Goal: Transaction & Acquisition: Purchase product/service

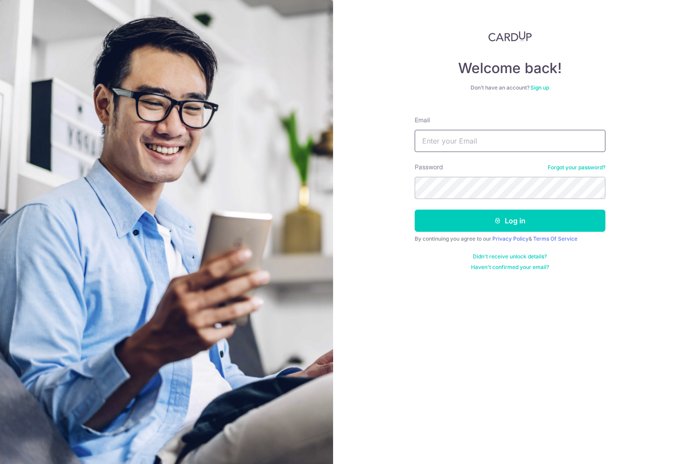
click at [474, 141] on input "Email" at bounding box center [510, 141] width 191 height 22
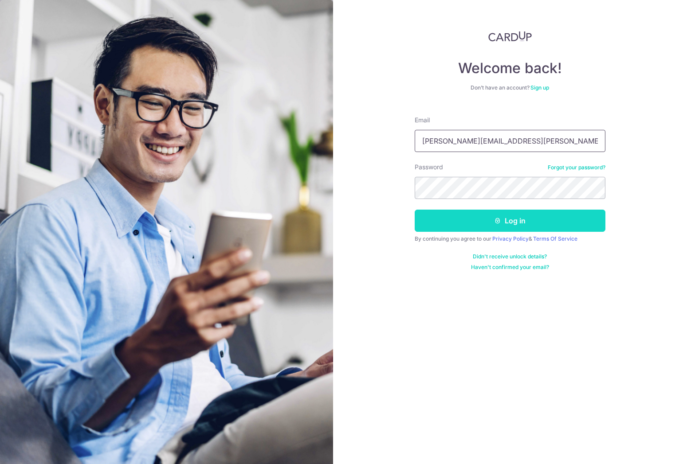
type input "[PERSON_NAME][EMAIL_ADDRESS][PERSON_NAME][DOMAIN_NAME]"
click at [480, 222] on button "Log in" at bounding box center [510, 221] width 191 height 22
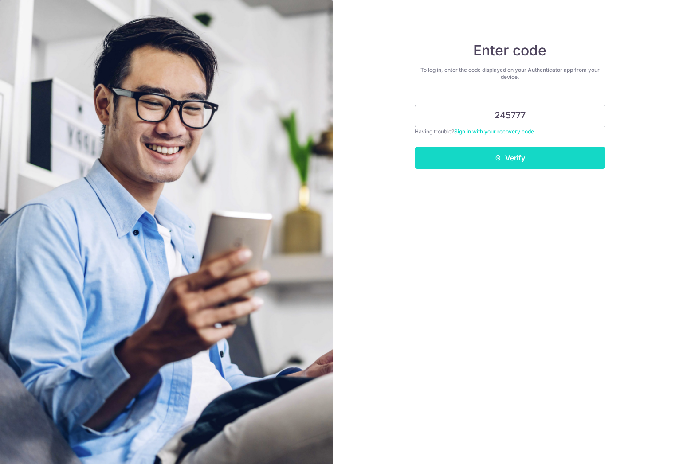
type input "245777"
click at [509, 155] on button "Verify" at bounding box center [510, 158] width 191 height 22
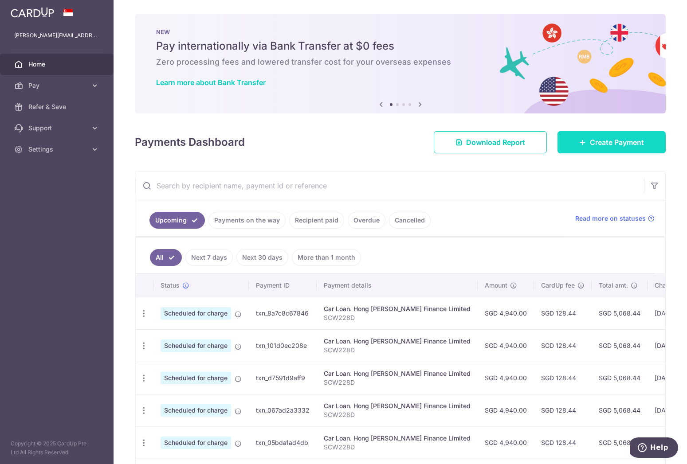
click at [594, 145] on span "Create Payment" at bounding box center [617, 142] width 54 height 11
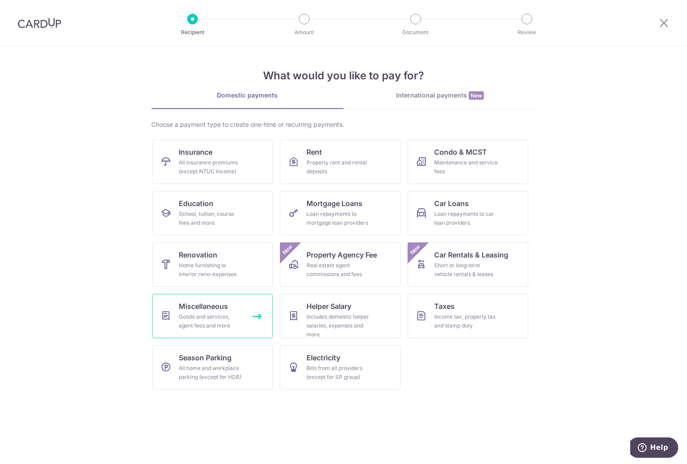
click at [206, 315] on div "Goods and services, agent fees and more" at bounding box center [211, 322] width 64 height 18
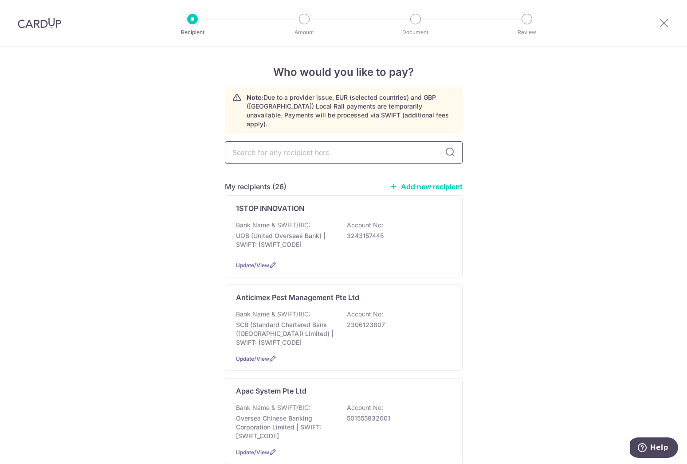
click at [273, 143] on input "text" at bounding box center [344, 152] width 238 height 22
type input "sys"
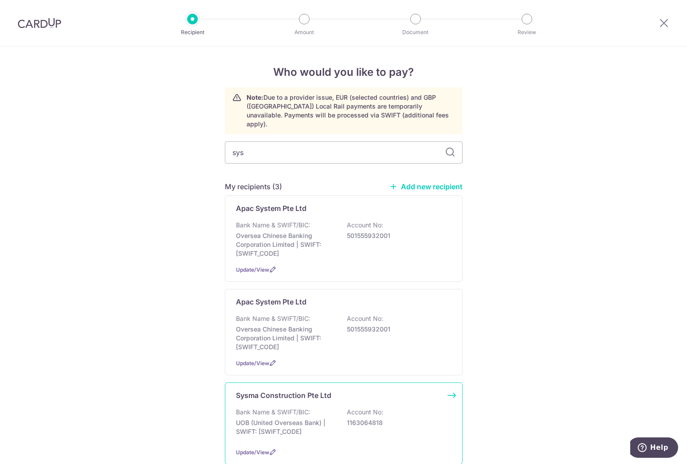
click at [267, 431] on p "UOB (United Overseas Bank) | SWIFT: UOVBSGSGXXX" at bounding box center [285, 428] width 99 height 18
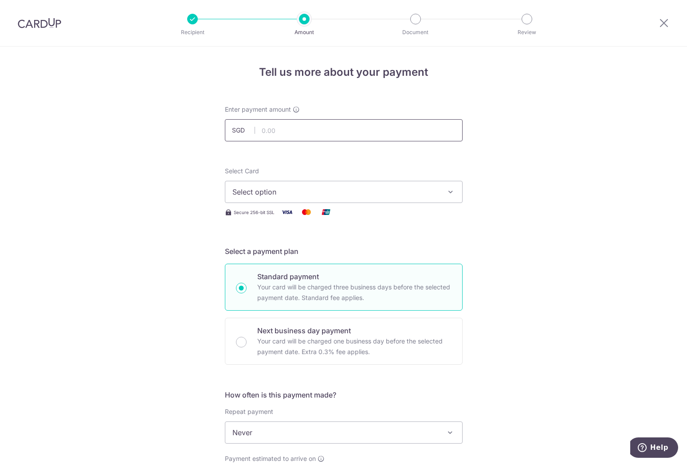
click at [289, 135] on input "text" at bounding box center [344, 130] width 238 height 22
type input "2,943.00"
click at [277, 191] on span "Select option" at bounding box center [335, 192] width 207 height 11
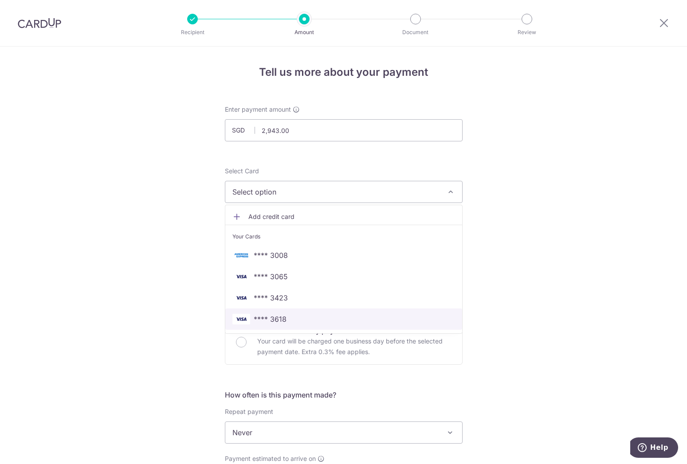
click at [274, 316] on span "**** 3618" at bounding box center [270, 319] width 33 height 11
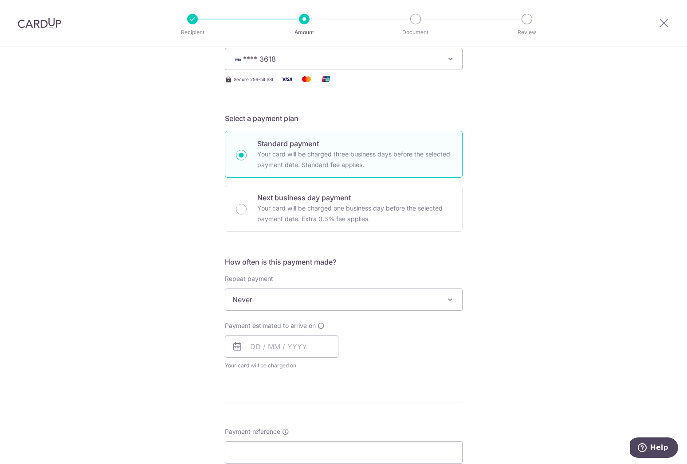
scroll to position [136, 0]
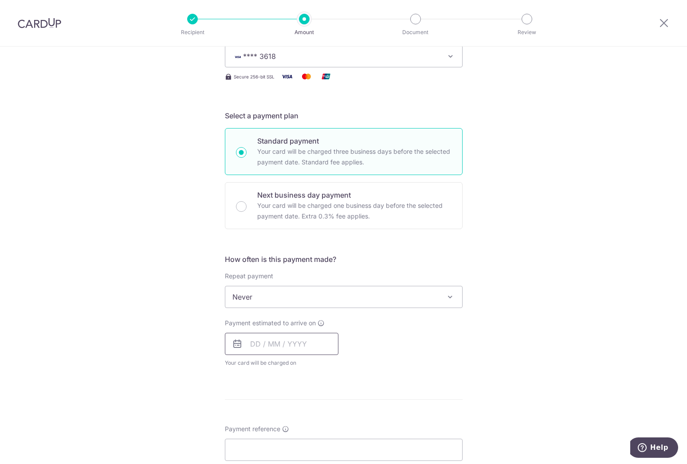
click at [251, 345] on input "text" at bounding box center [282, 344] width 114 height 22
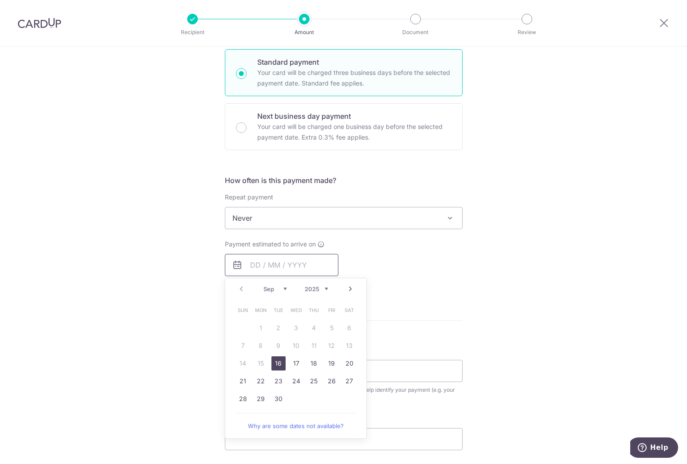
scroll to position [226, 0]
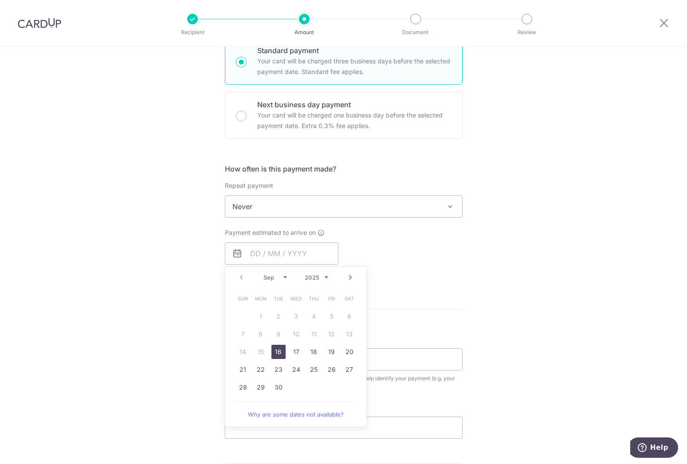
click at [278, 352] on link "16" at bounding box center [278, 352] width 14 height 14
type input "16/09/2025"
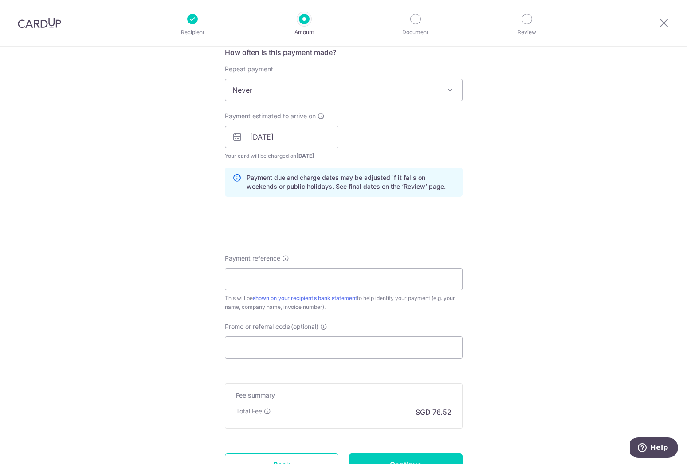
scroll to position [407, 0]
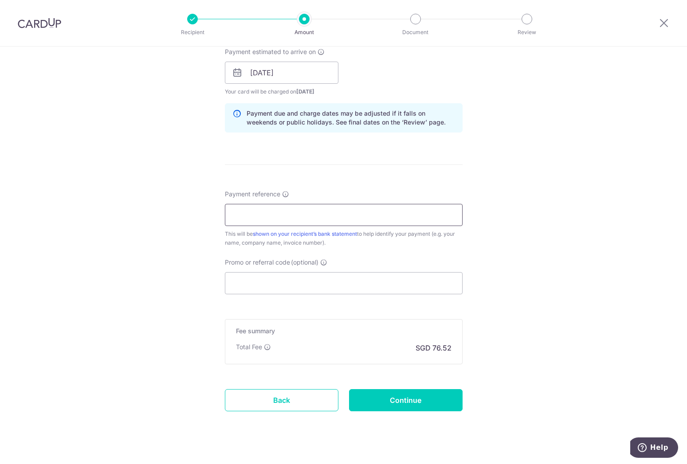
click at [245, 213] on input "Payment reference" at bounding box center [344, 215] width 238 height 22
type input "Invoice AR-SHL002-202509004"
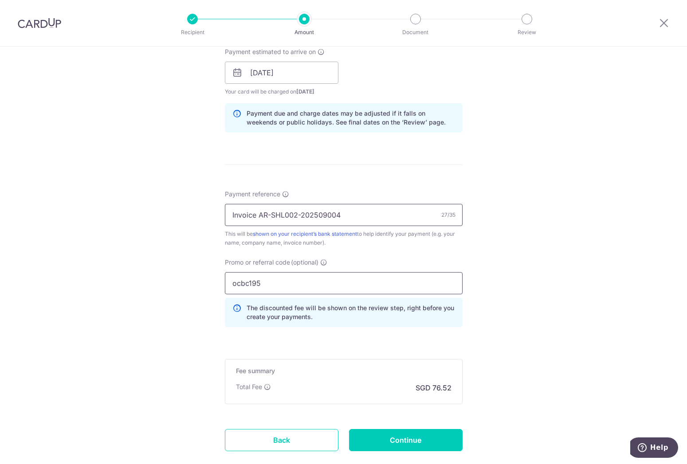
type input "ocbc195"
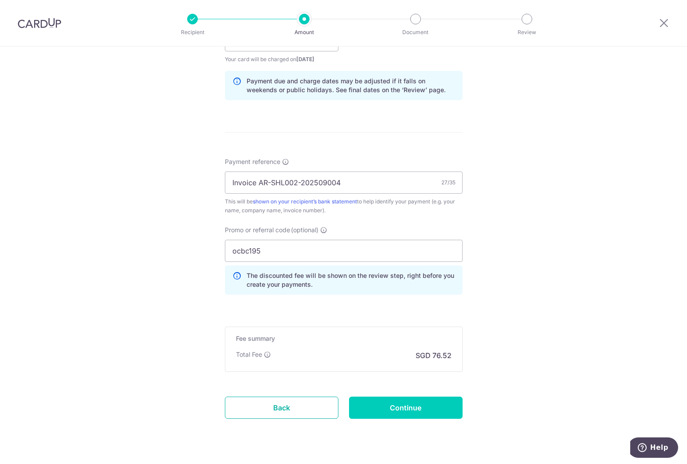
scroll to position [461, 0]
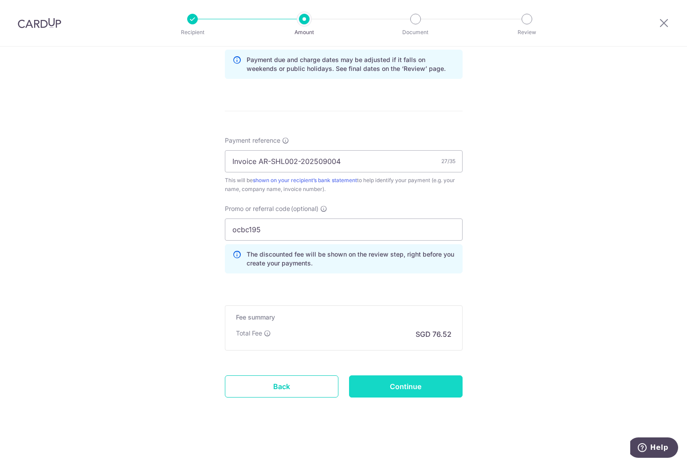
click at [396, 387] on input "Continue" at bounding box center [406, 387] width 114 height 22
type input "Create Schedule"
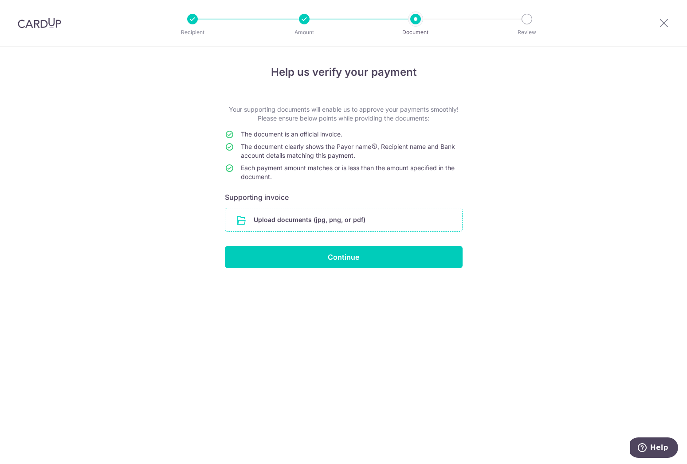
click at [286, 216] on input "file" at bounding box center [343, 219] width 237 height 23
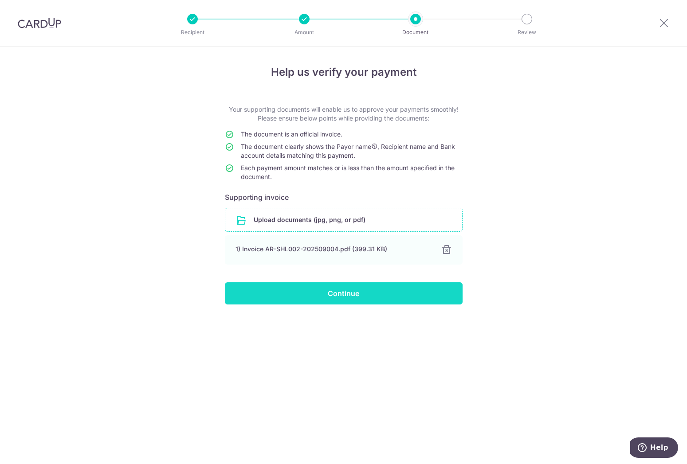
click at [351, 293] on input "Continue" at bounding box center [344, 293] width 238 height 22
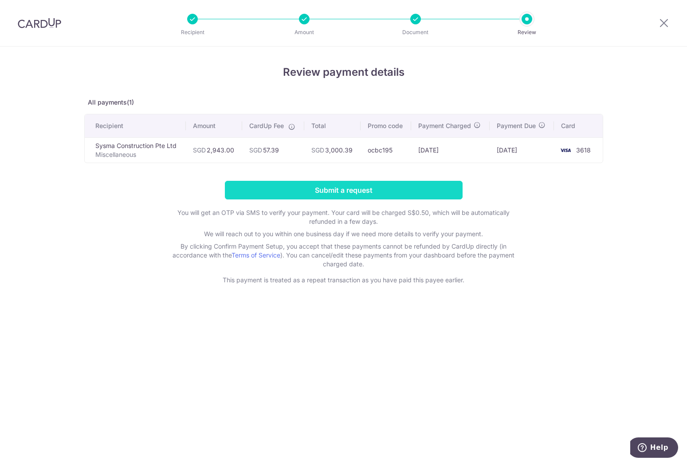
click at [321, 190] on input "Submit a request" at bounding box center [344, 190] width 238 height 19
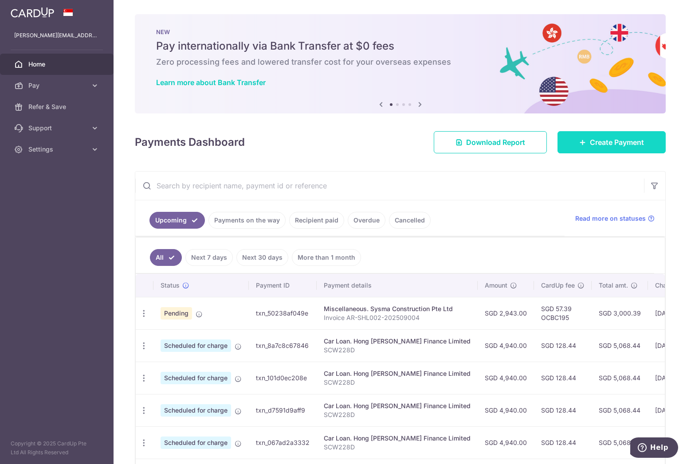
click at [619, 144] on span "Create Payment" at bounding box center [617, 142] width 54 height 11
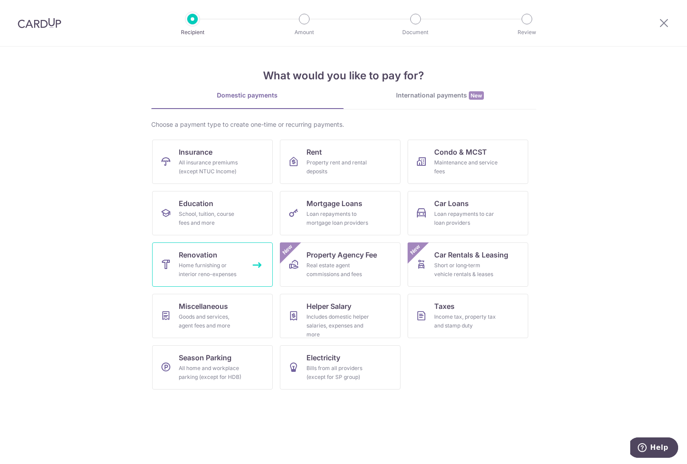
click at [239, 268] on div "Home furnishing or interior reno-expenses" at bounding box center [211, 270] width 64 height 18
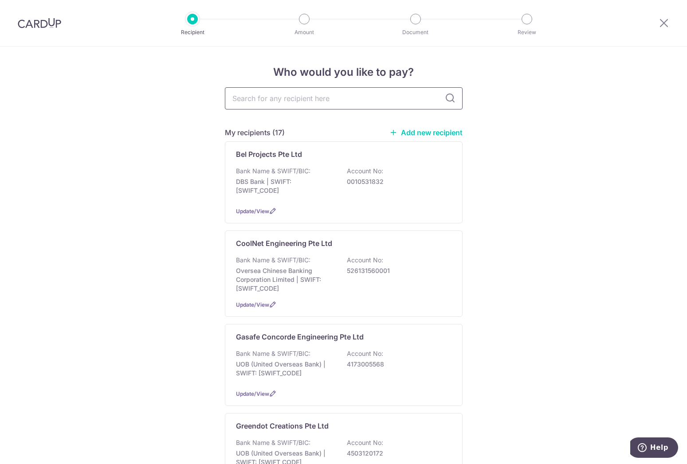
click at [263, 100] on input "text" at bounding box center [344, 98] width 238 height 22
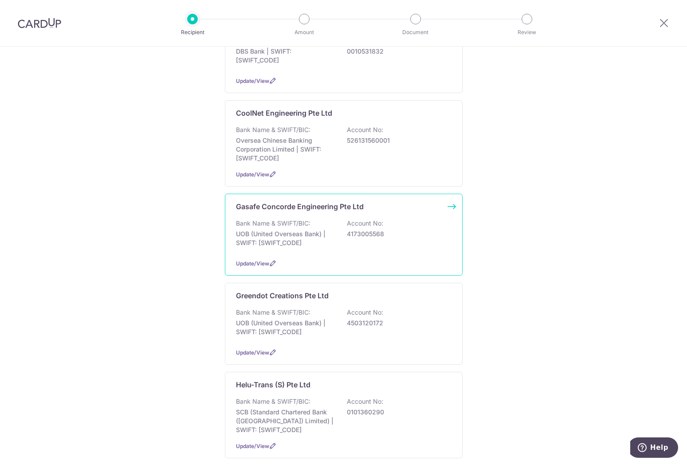
scroll to position [136, 0]
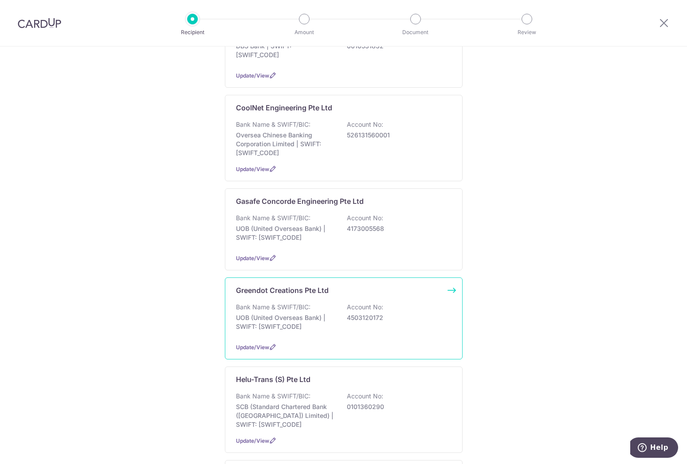
click at [274, 312] on p "Bank Name & SWIFT/BIC:" at bounding box center [273, 307] width 74 height 9
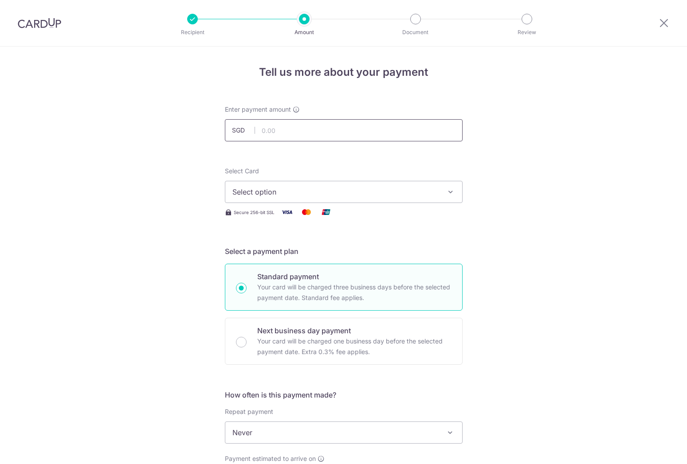
click at [285, 133] on input "text" at bounding box center [344, 130] width 238 height 22
type input "1,635.00"
click at [282, 187] on span "Select option" at bounding box center [335, 192] width 207 height 11
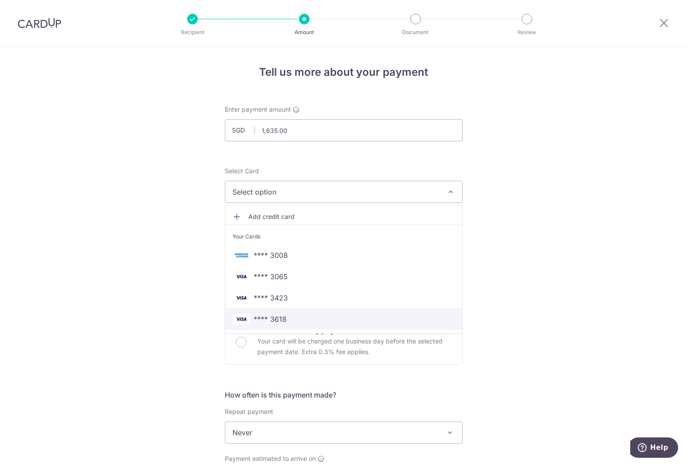
click at [267, 322] on span "**** 3618" at bounding box center [270, 319] width 33 height 11
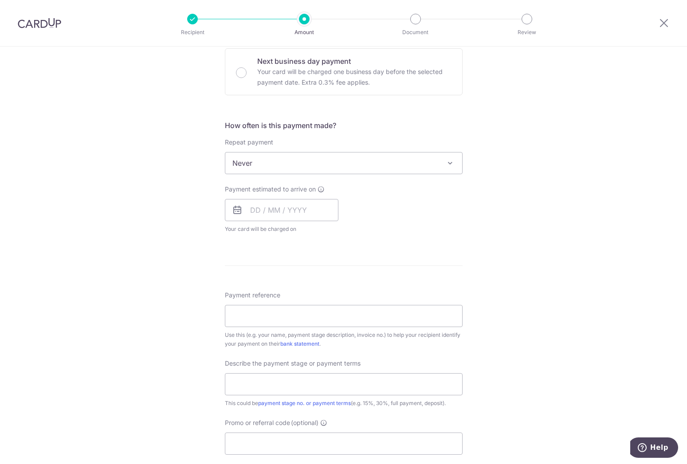
scroll to position [271, 0]
click at [251, 210] on input "text" at bounding box center [282, 208] width 114 height 22
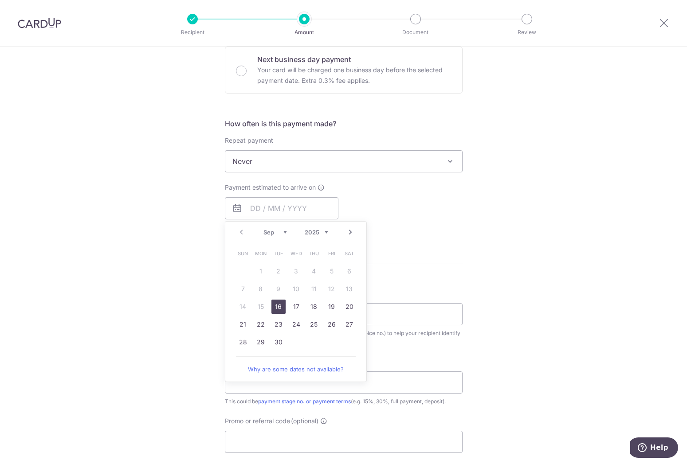
click at [276, 309] on link "16" at bounding box center [278, 307] width 14 height 14
type input "16/09/2025"
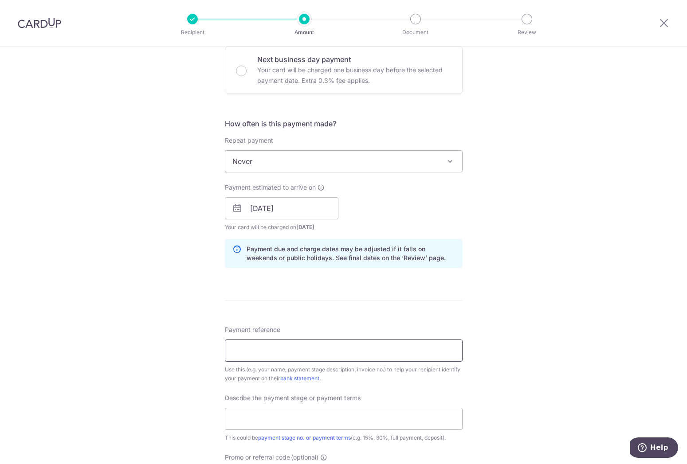
click at [266, 346] on input "Payment reference" at bounding box center [344, 351] width 238 height 22
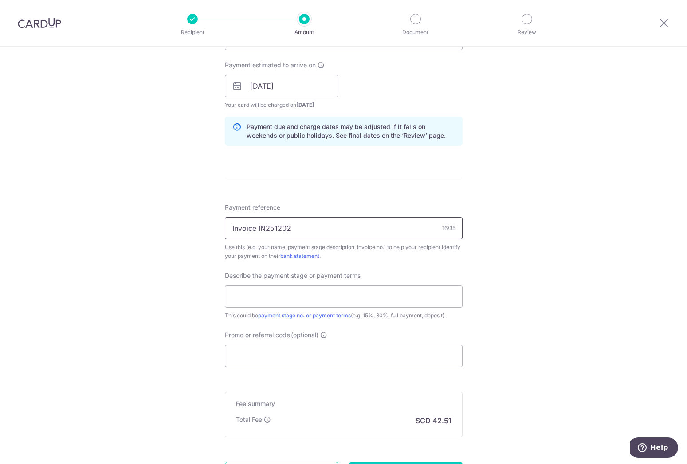
scroll to position [452, 0]
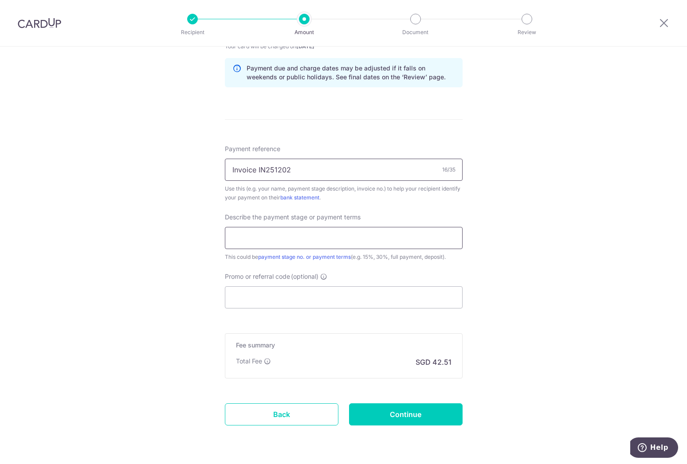
type input "Invoice IN251202"
click at [271, 243] on input "text" at bounding box center [344, 238] width 238 height 22
type input "o"
type input "f"
type input "Final payment"
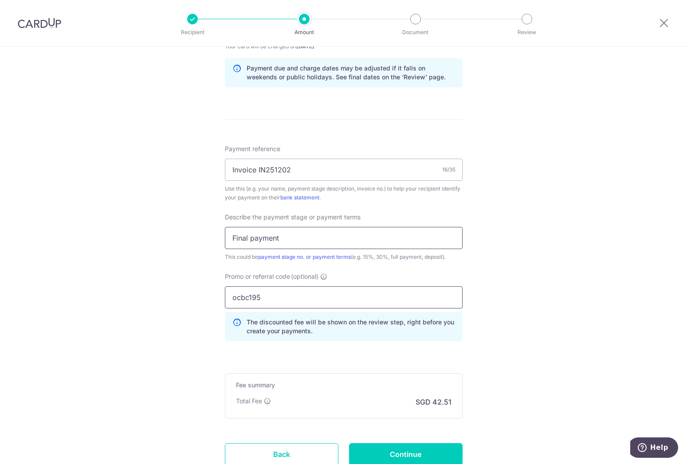
type input "ocbc195"
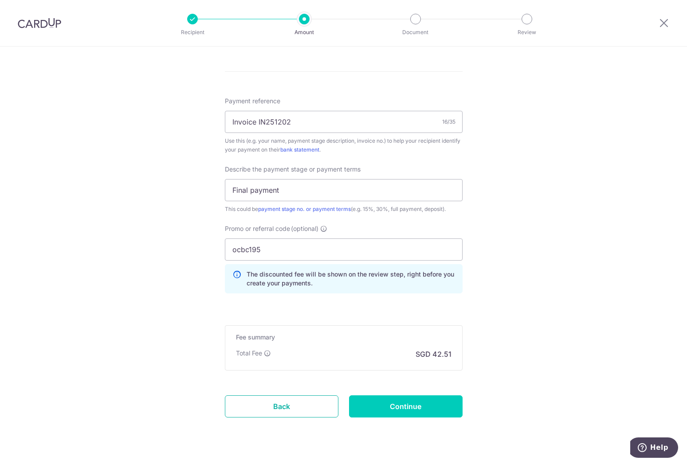
scroll to position [520, 0]
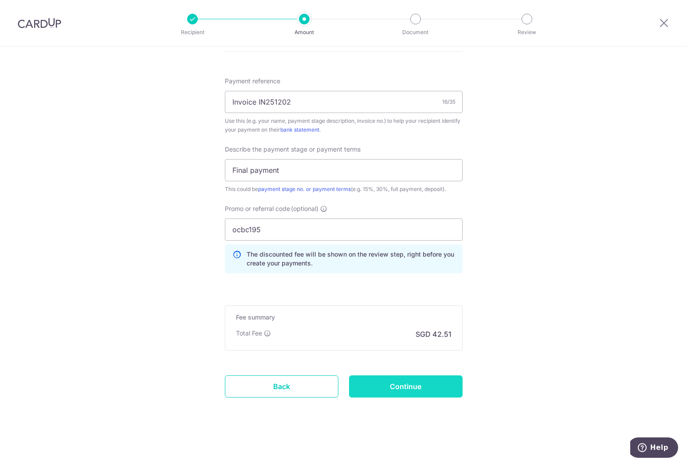
click at [398, 385] on input "Continue" at bounding box center [406, 387] width 114 height 22
type input "Create Schedule"
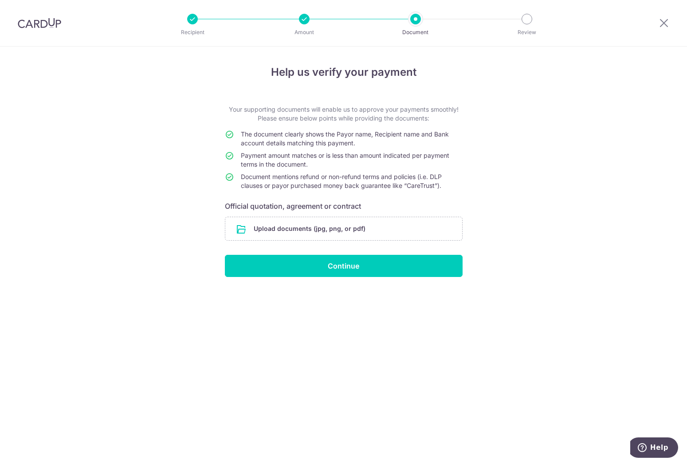
click at [322, 233] on input "file" at bounding box center [343, 228] width 237 height 23
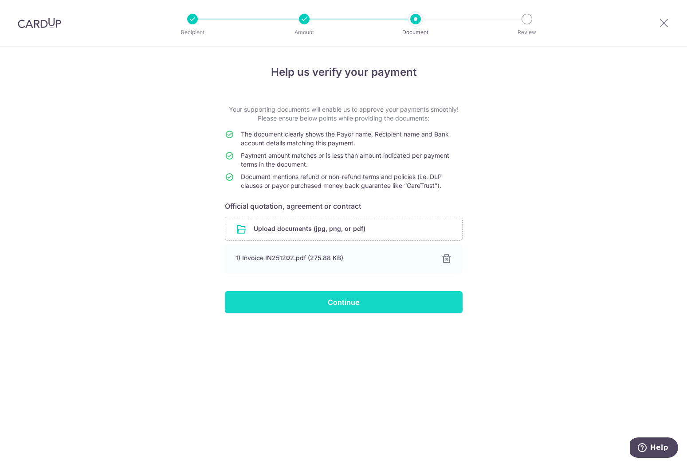
click at [354, 301] on input "Continue" at bounding box center [344, 302] width 238 height 22
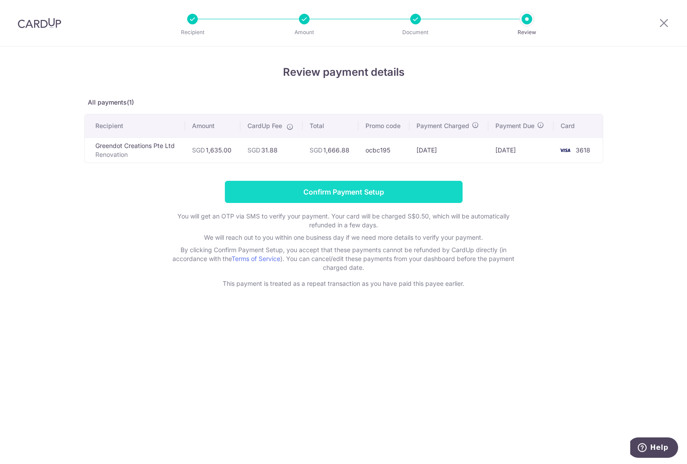
click at [307, 192] on input "Confirm Payment Setup" at bounding box center [344, 192] width 238 height 22
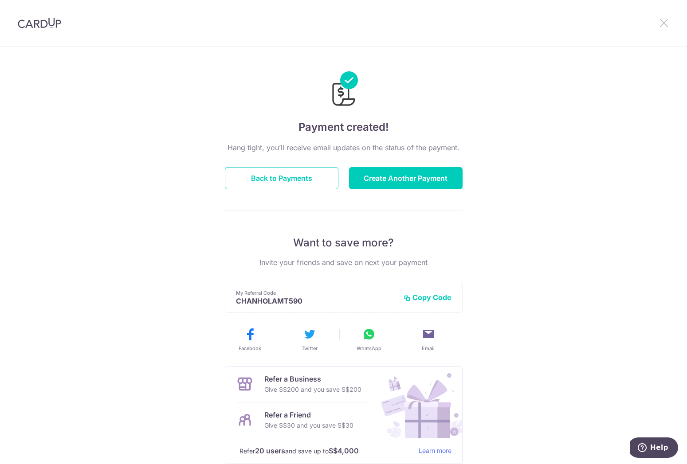
click at [663, 24] on icon at bounding box center [663, 22] width 11 height 11
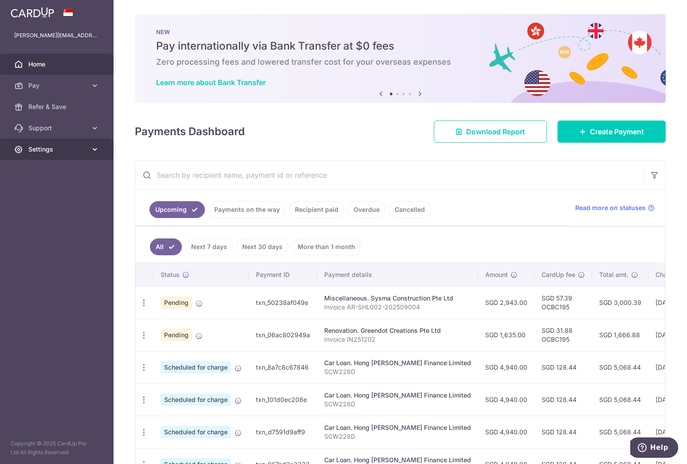
click at [60, 150] on span "Settings" at bounding box center [57, 149] width 59 height 9
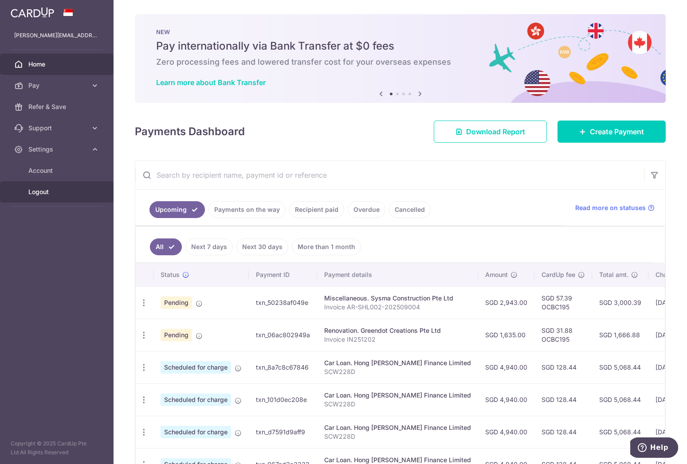
click at [55, 196] on span "Logout" at bounding box center [57, 192] width 59 height 9
